Goal: Information Seeking & Learning: Learn about a topic

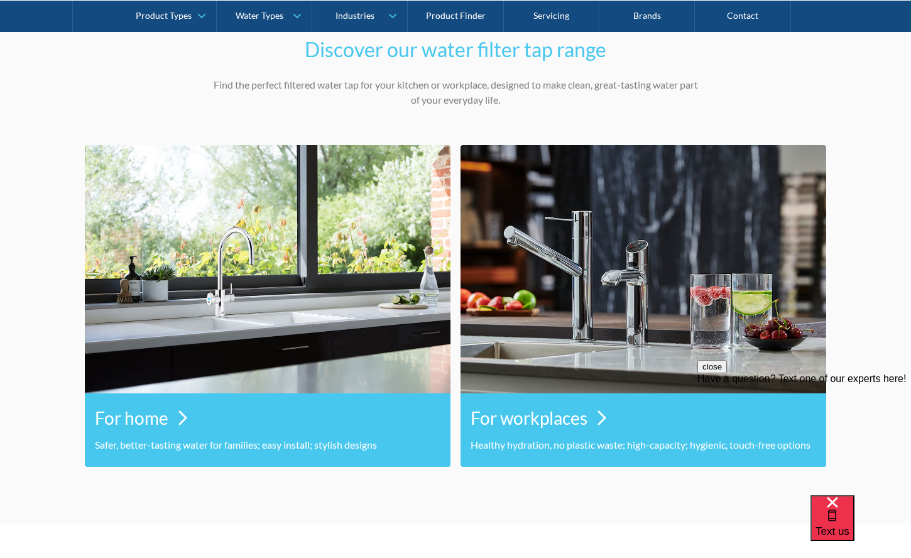
scroll to position [534, 0]
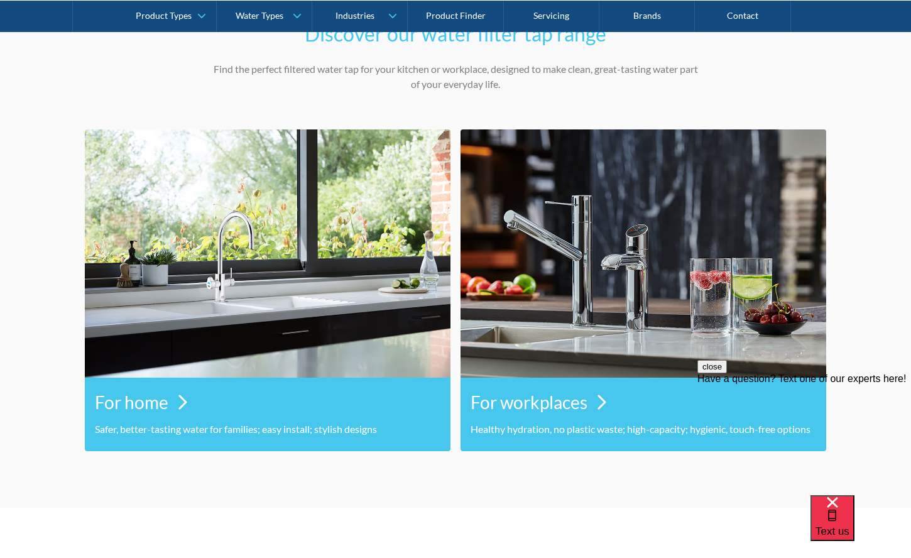
click at [562, 400] on h3 "For workplaces" at bounding box center [529, 402] width 117 height 26
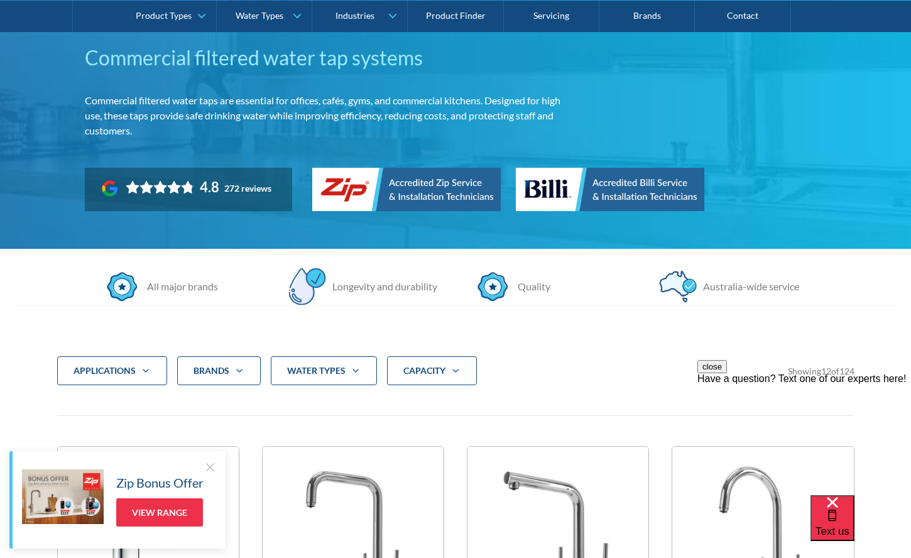
scroll to position [204, 0]
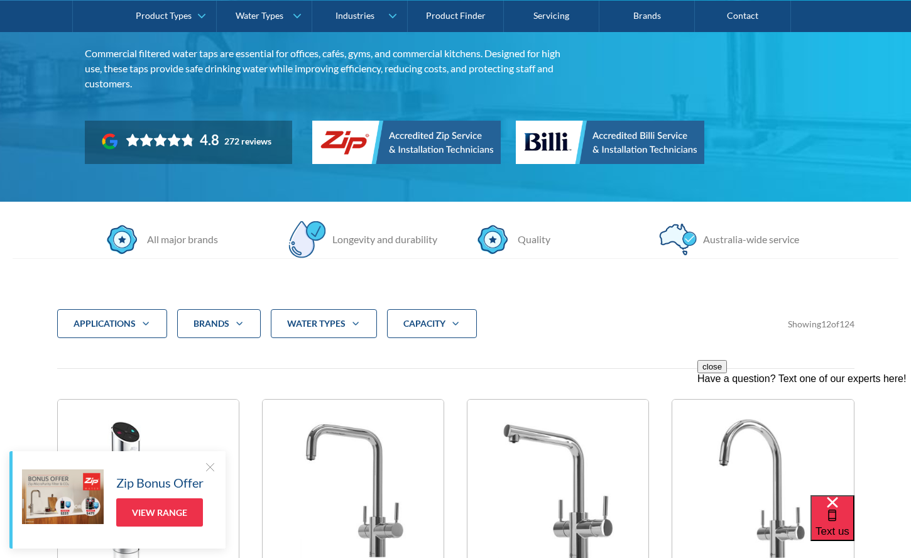
click at [354, 323] on icon "Filter 5" at bounding box center [355, 324] width 15 height 10
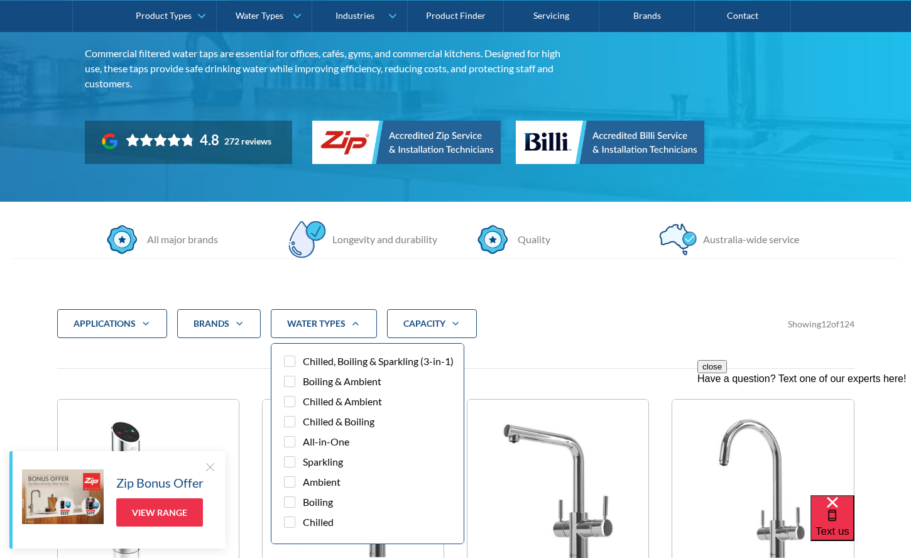
scroll to position [37, 0]
click at [286, 381] on div "Filter 5" at bounding box center [289, 379] width 11 height 11
click at [297, 380] on input "Chilled & Ambient" at bounding box center [301, 376] width 8 height 8
checkbox input "true"
